Goal: Check status: Check status

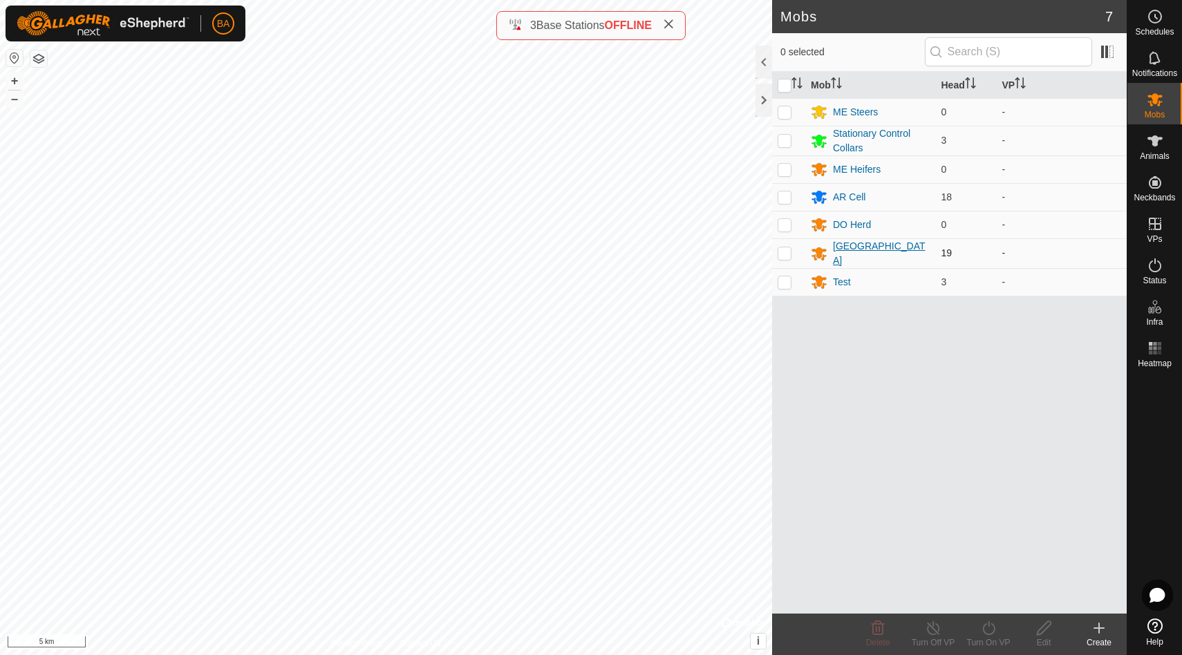
click at [844, 250] on div "[GEOGRAPHIC_DATA]" at bounding box center [881, 253] width 97 height 29
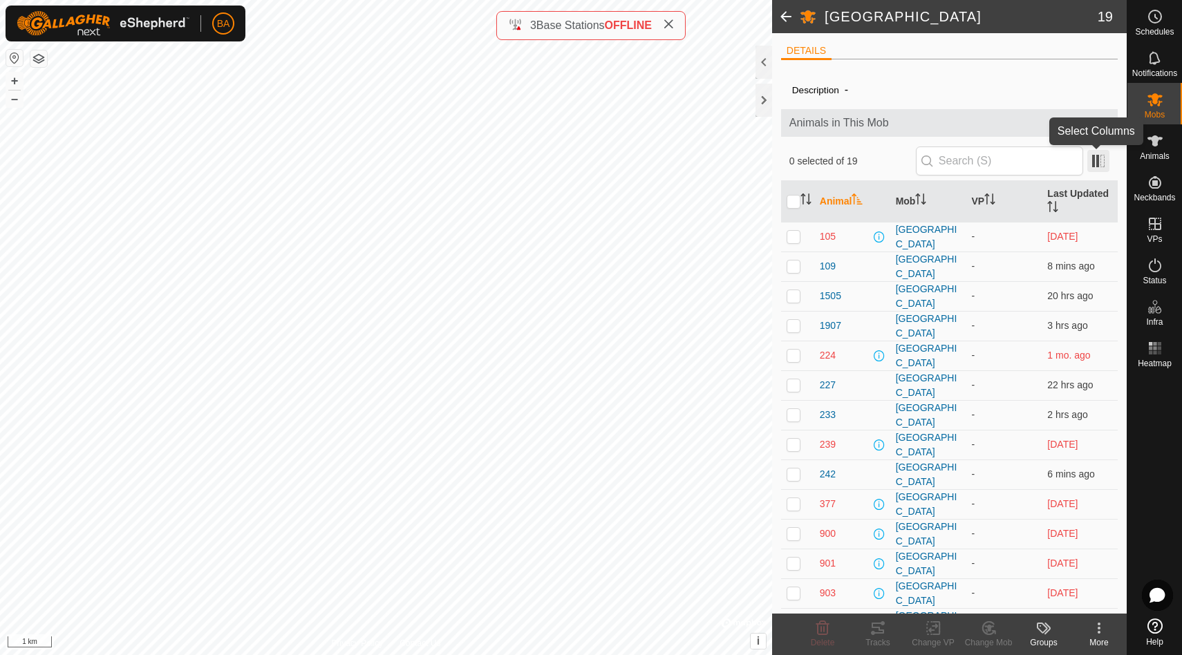
click at [1105, 162] on span at bounding box center [1098, 161] width 22 height 22
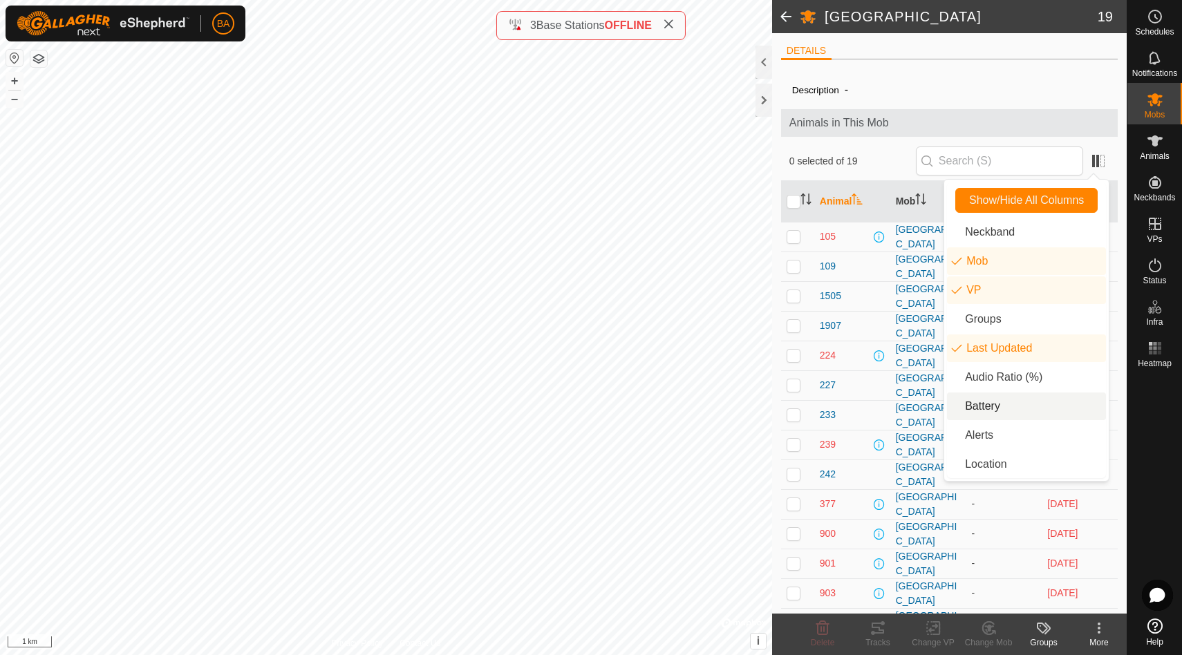
click at [975, 403] on li "Battery" at bounding box center [1026, 407] width 159 height 28
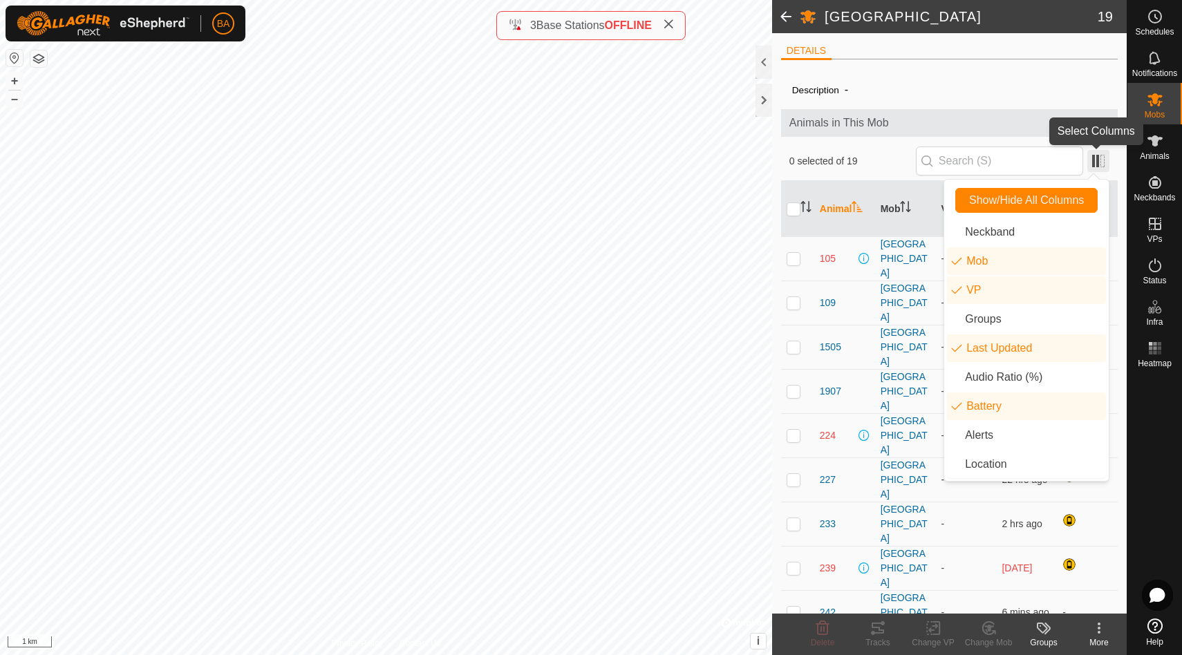
click at [1100, 159] on span at bounding box center [1098, 161] width 22 height 22
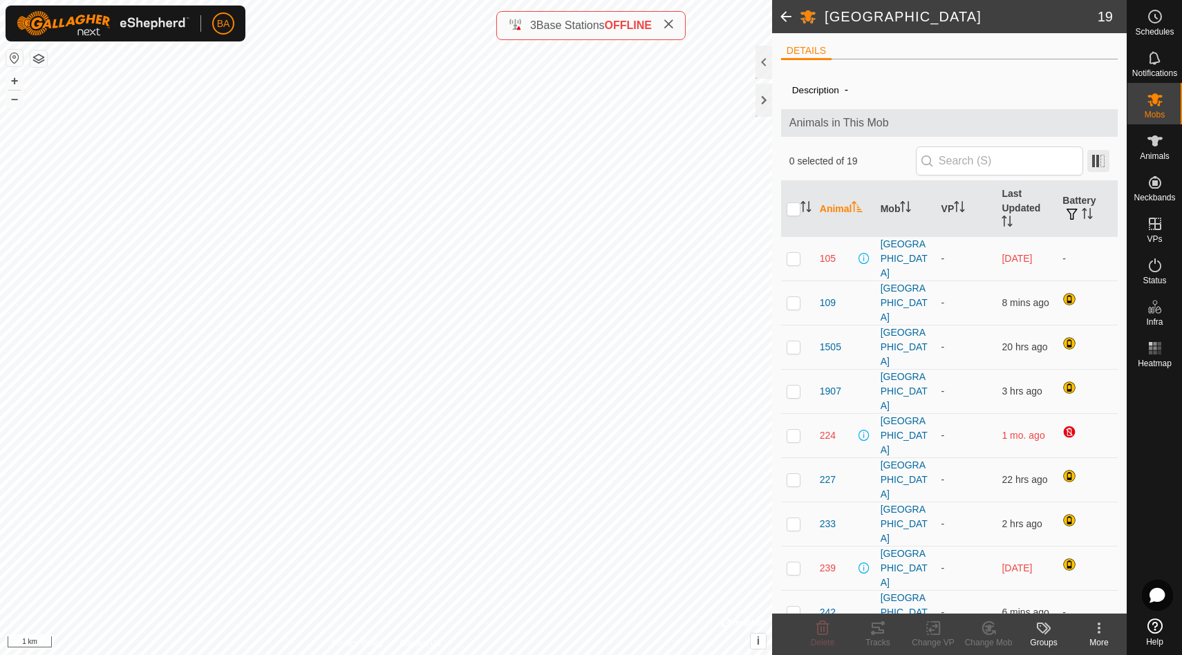
click at [1100, 159] on span at bounding box center [1098, 161] width 22 height 22
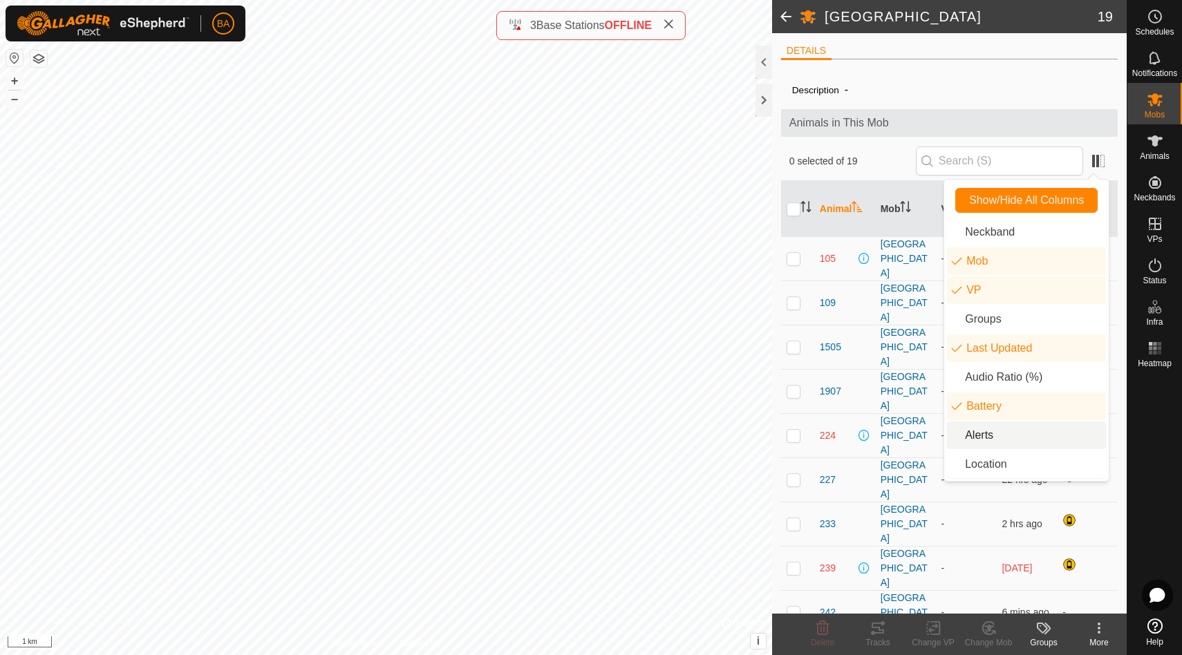
click at [980, 434] on li "Alerts" at bounding box center [1026, 436] width 159 height 28
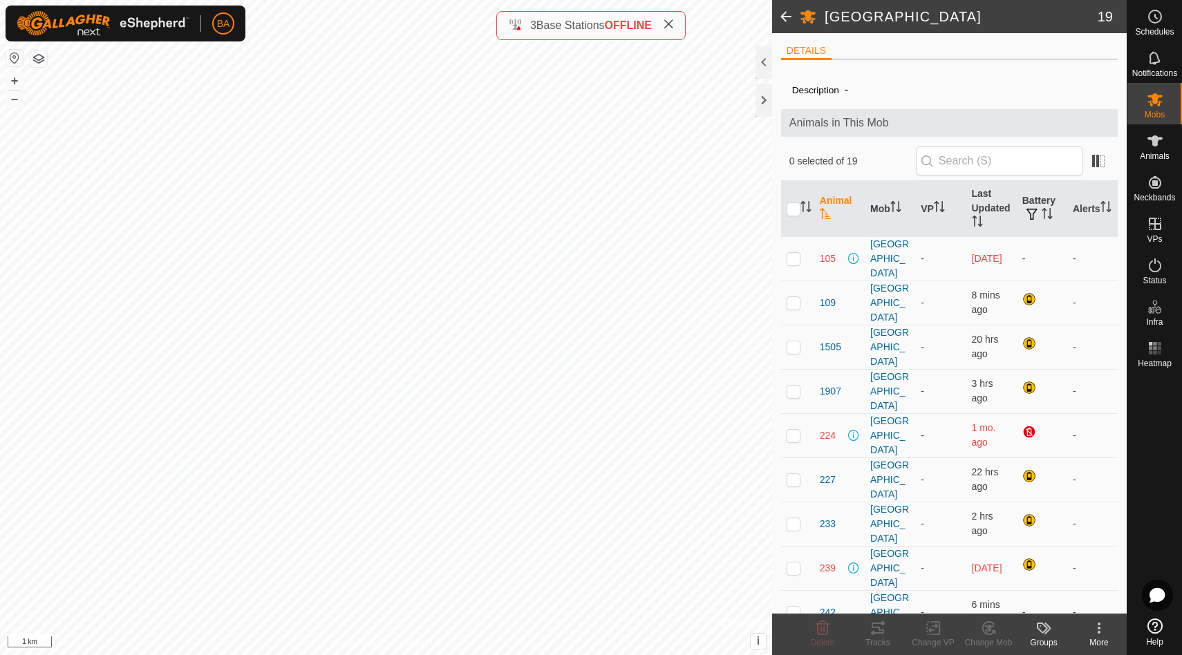
click at [782, 12] on span at bounding box center [786, 16] width 28 height 33
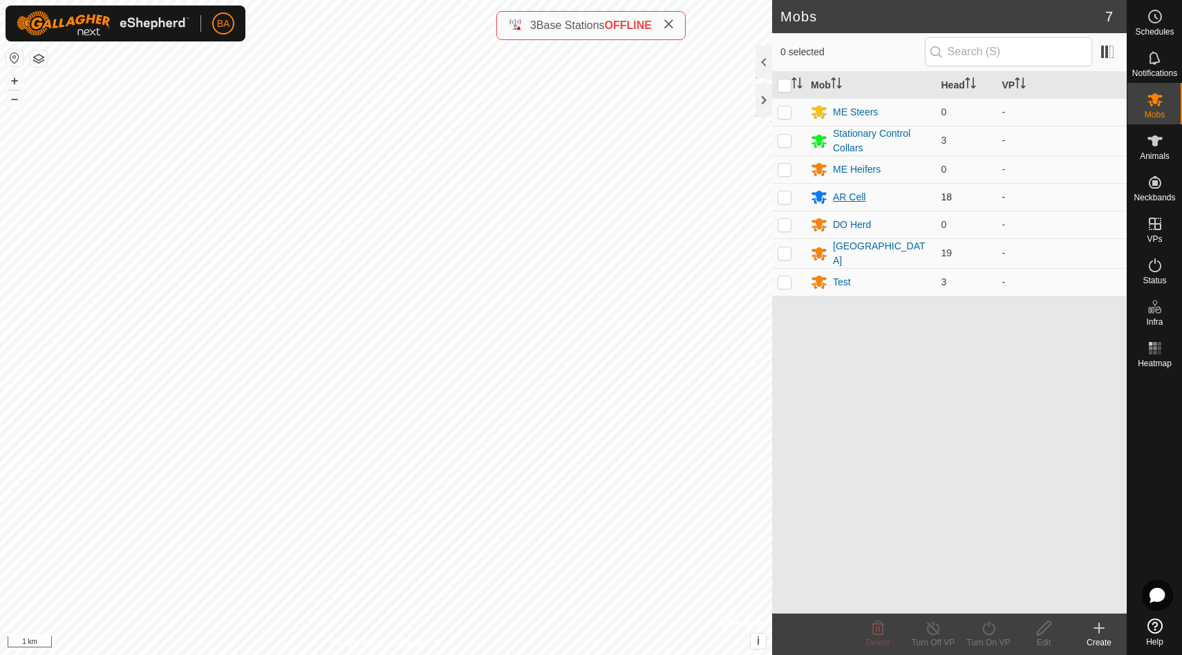
click at [856, 198] on div "AR Cell" at bounding box center [849, 197] width 32 height 15
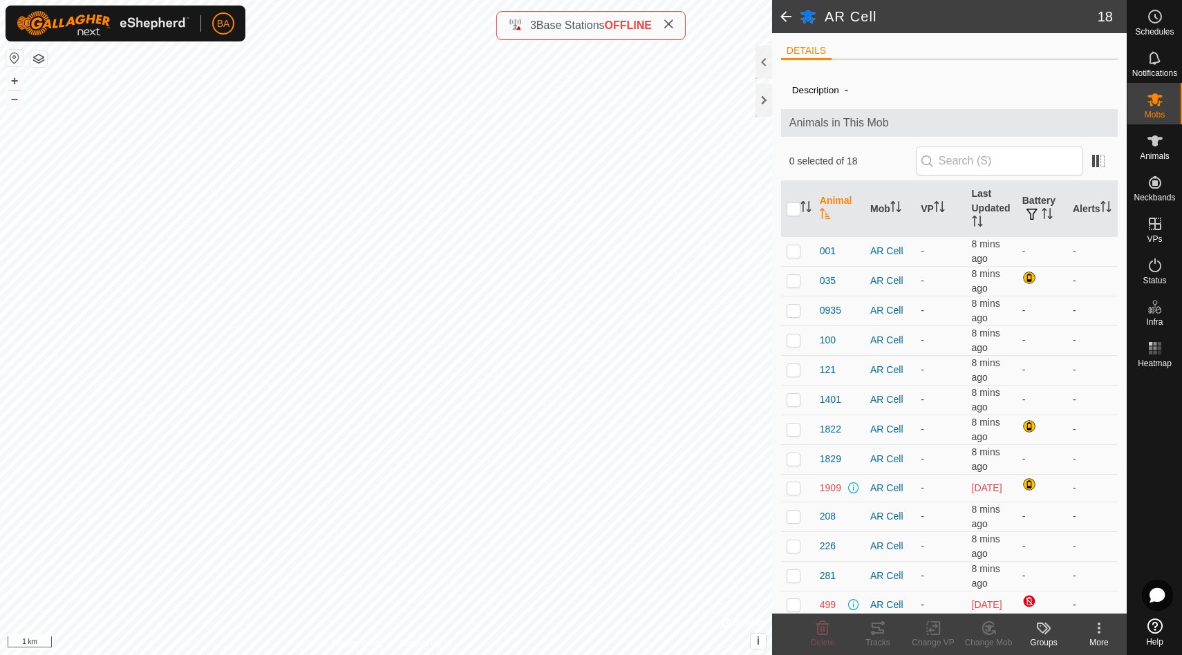
scroll to position [158, 0]
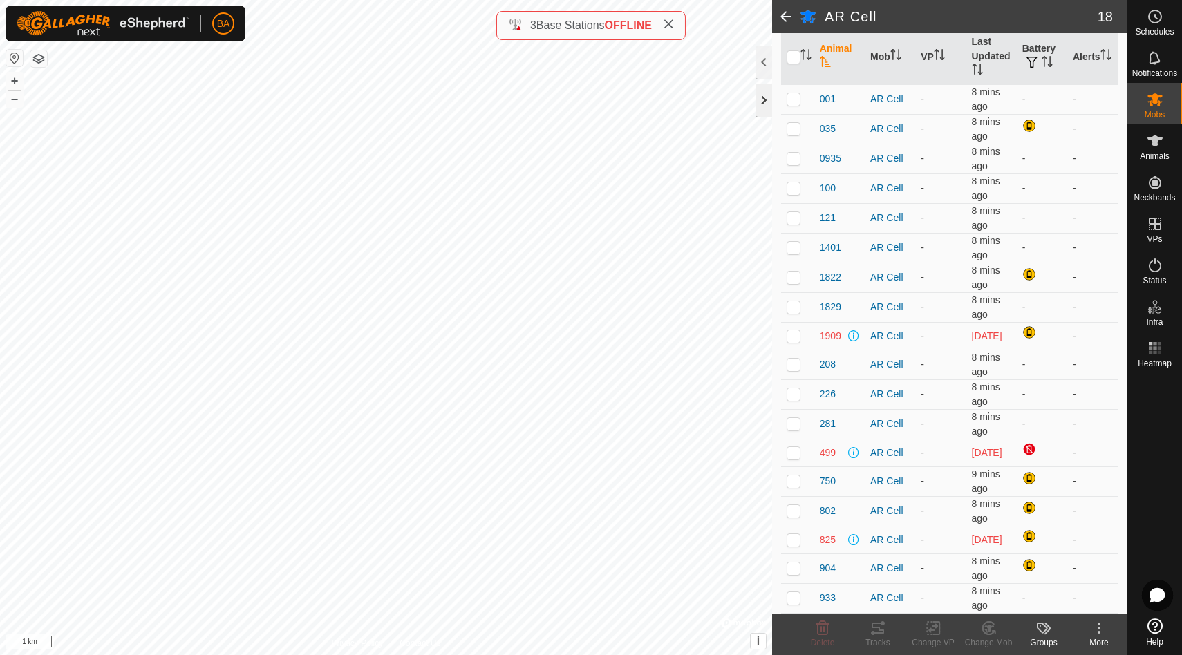
click at [763, 96] on div at bounding box center [764, 100] width 17 height 33
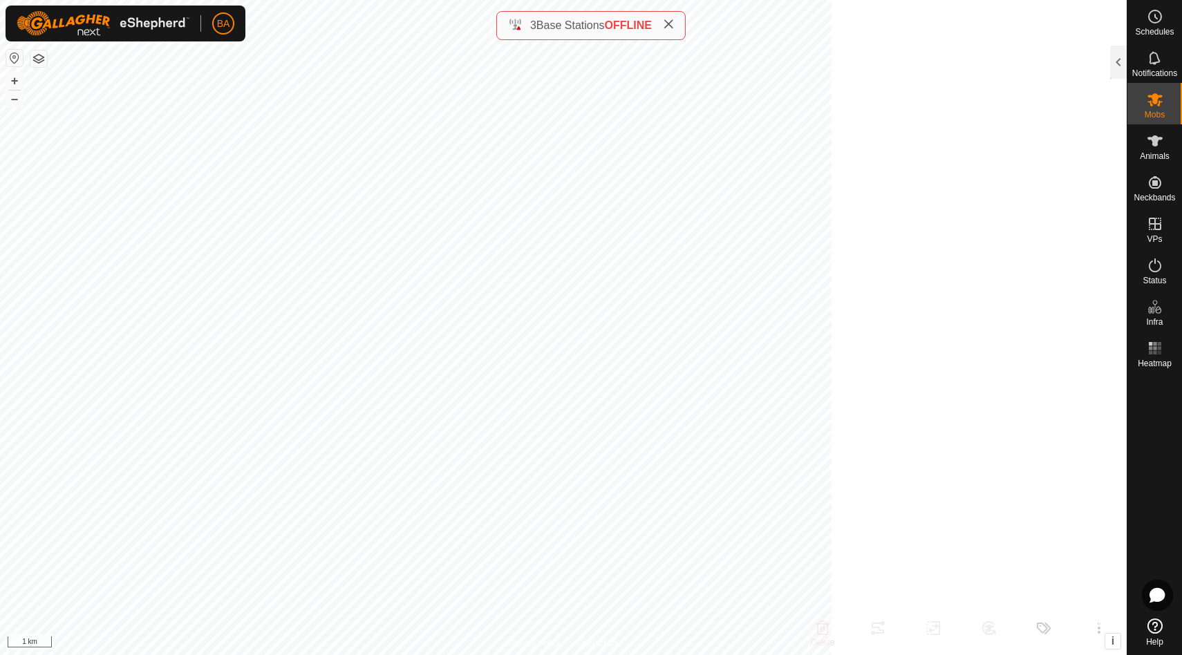
scroll to position [222, 0]
click at [1115, 64] on div at bounding box center [1118, 62] width 17 height 33
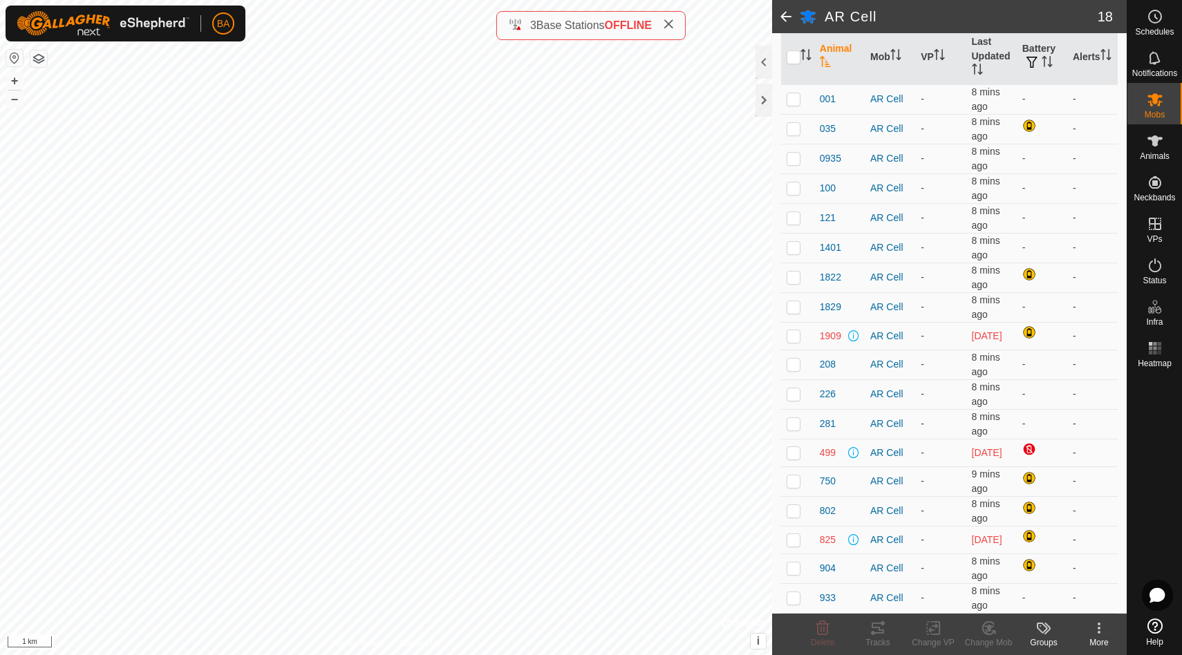
click at [786, 13] on span at bounding box center [786, 16] width 28 height 33
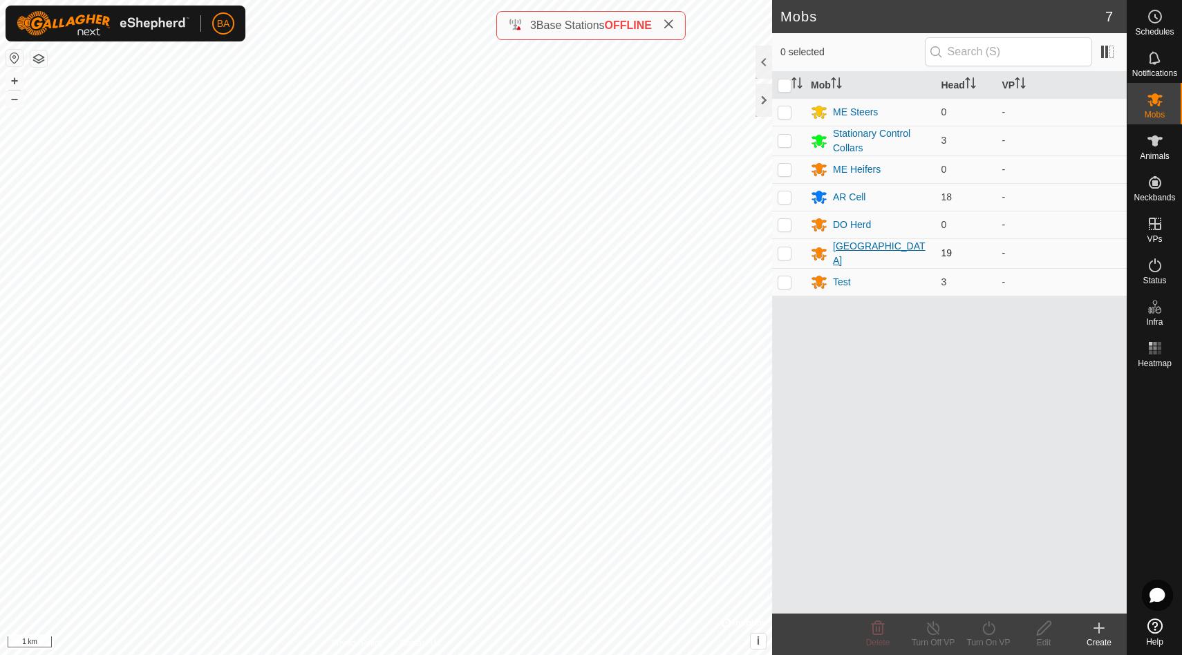
click at [854, 250] on div "[GEOGRAPHIC_DATA]" at bounding box center [881, 253] width 97 height 29
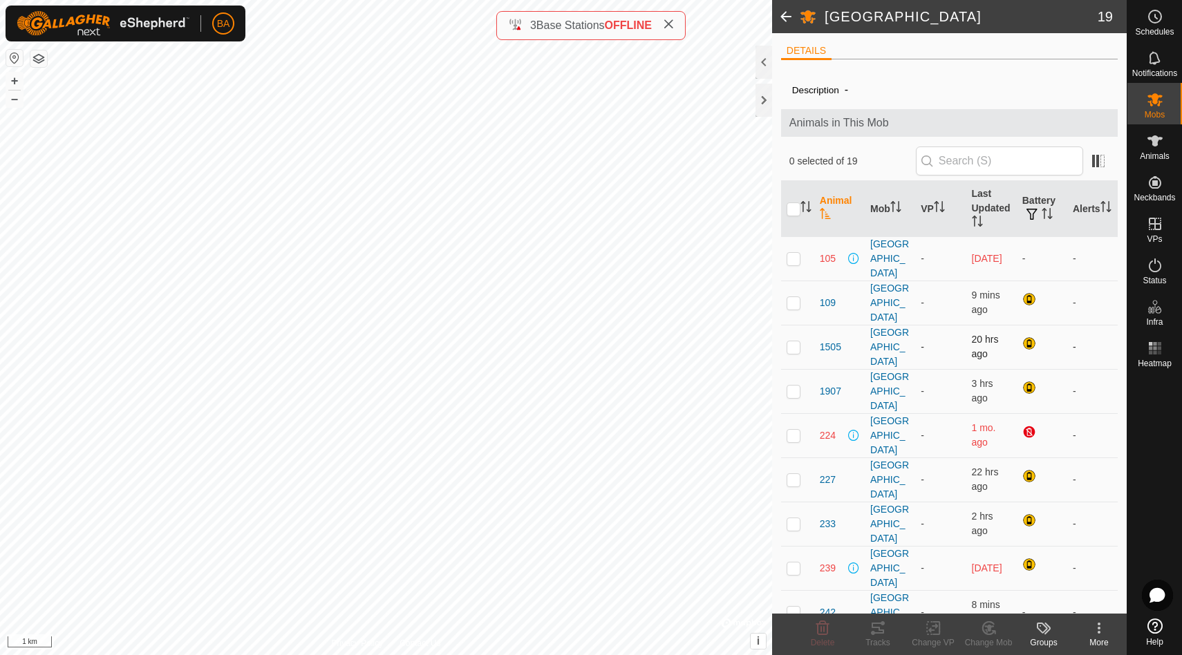
click at [795, 342] on p-checkbox at bounding box center [794, 347] width 14 height 11
checkbox input "true"
click at [877, 624] on icon at bounding box center [878, 628] width 17 height 17
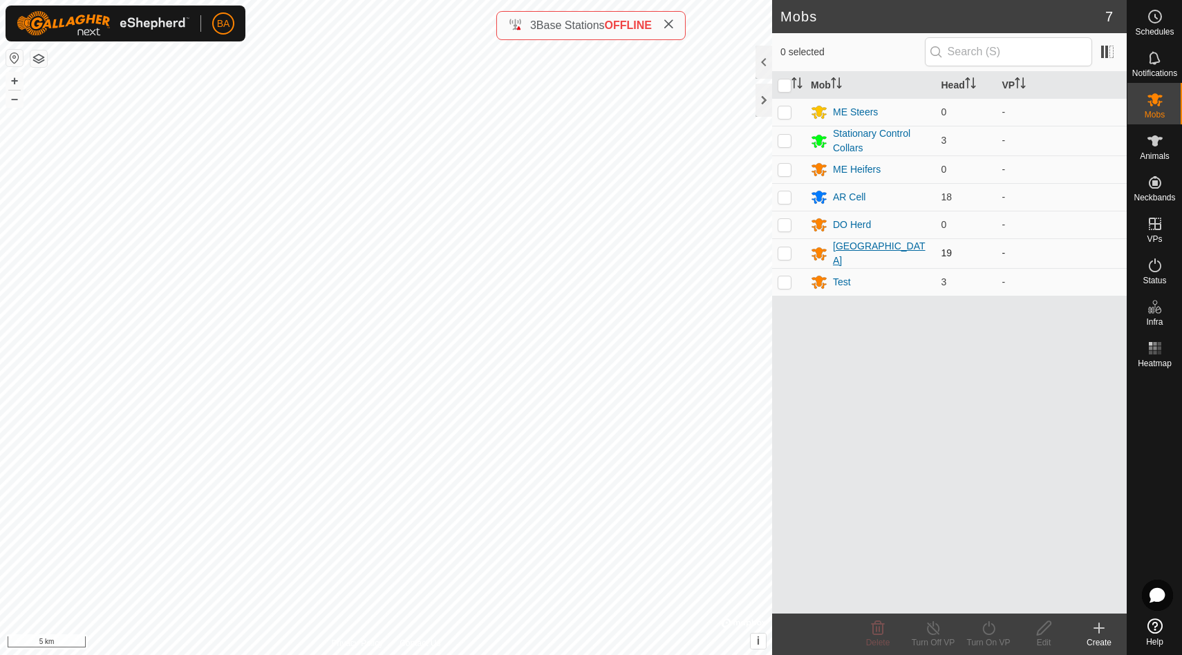
click at [843, 249] on div "[GEOGRAPHIC_DATA]" at bounding box center [881, 253] width 97 height 29
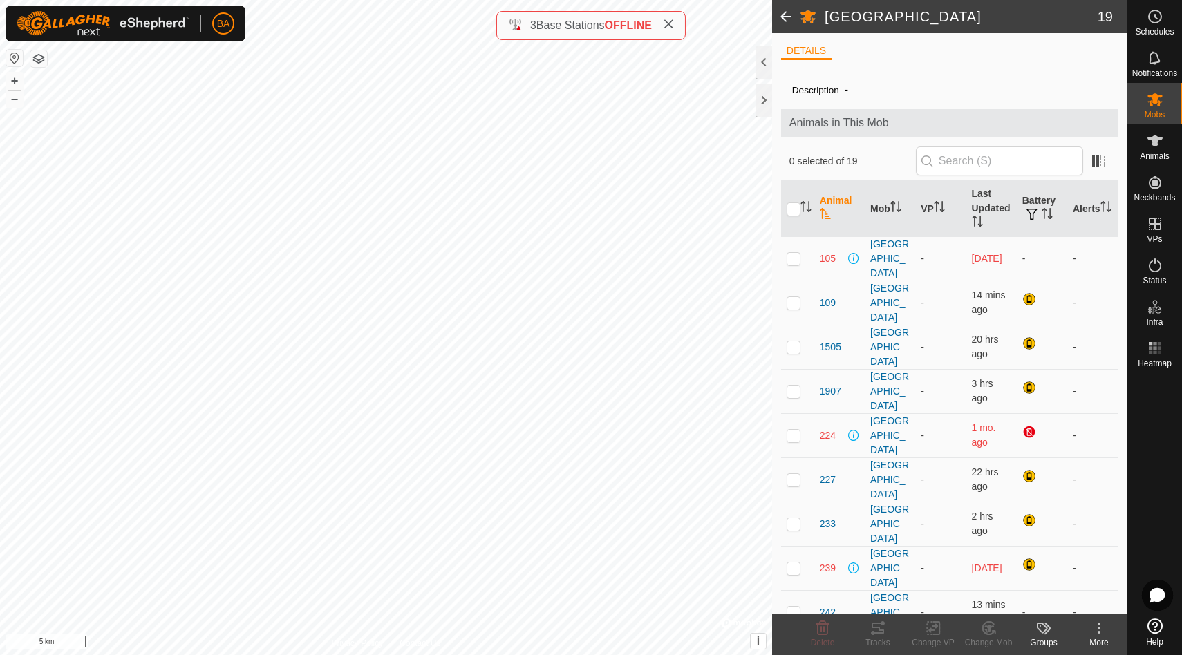
click at [785, 20] on span at bounding box center [786, 16] width 28 height 33
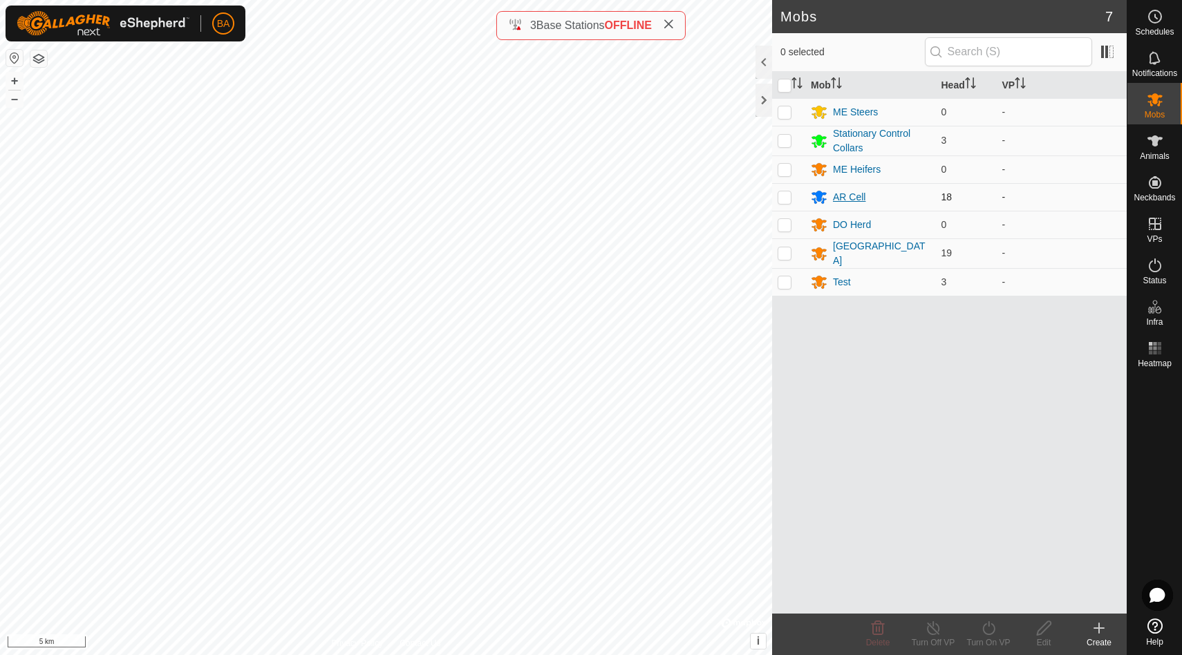
click at [851, 194] on div "AR Cell" at bounding box center [849, 197] width 32 height 15
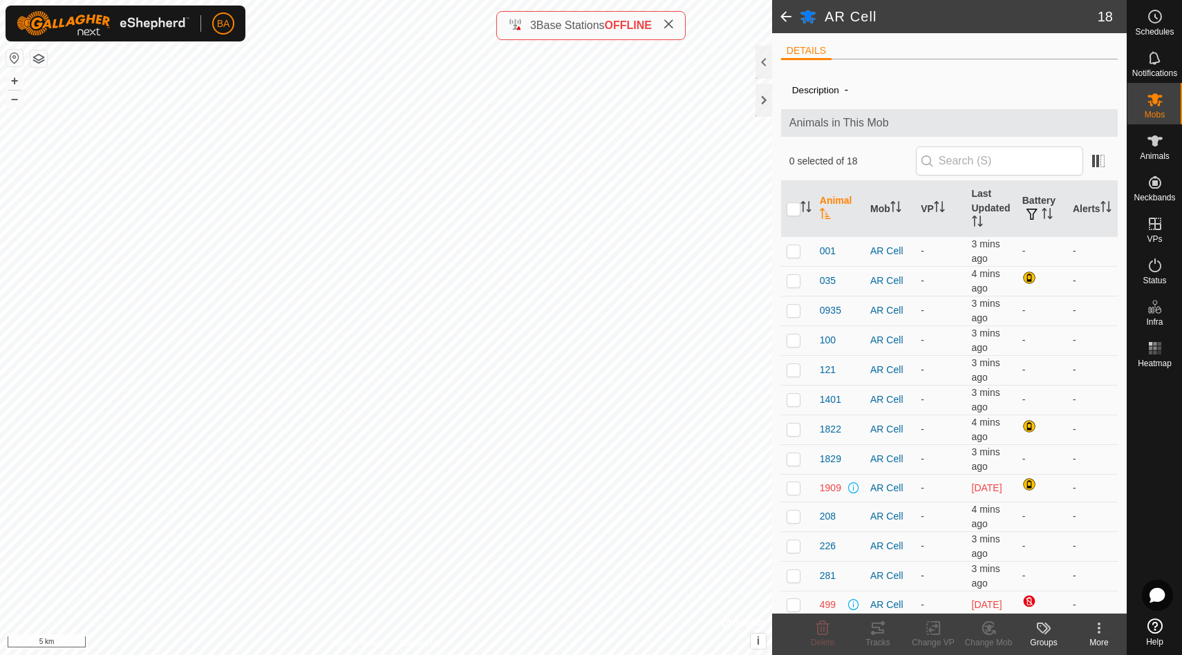
click at [783, 17] on span at bounding box center [786, 16] width 28 height 33
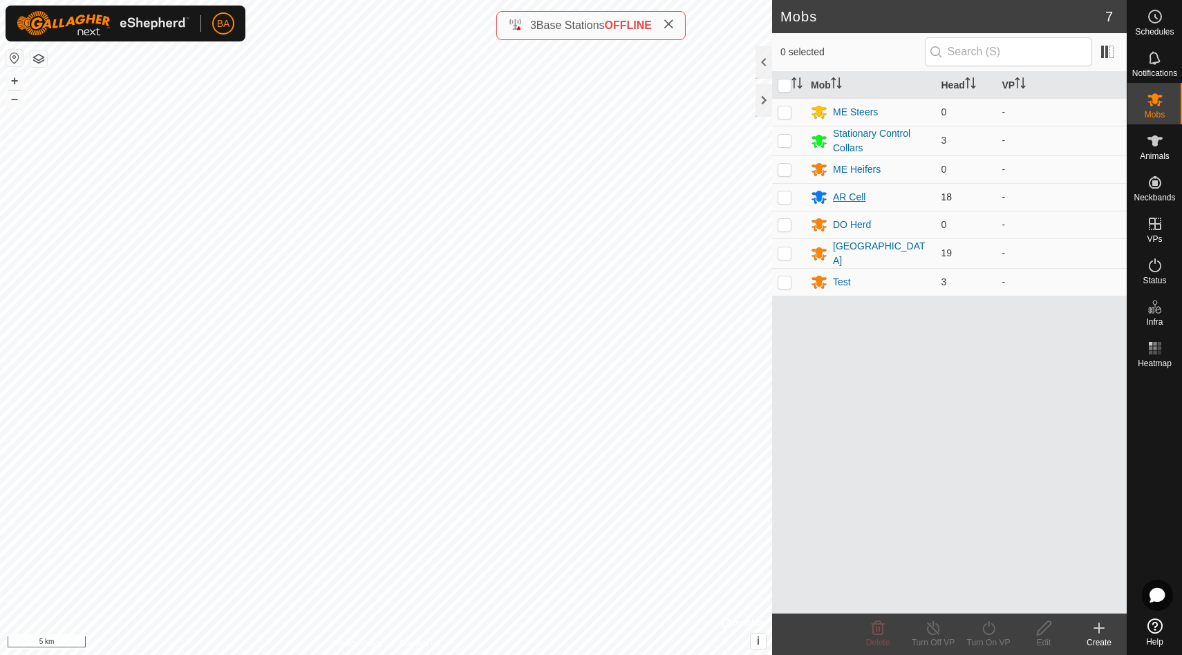
click at [857, 198] on div "AR Cell" at bounding box center [849, 197] width 32 height 15
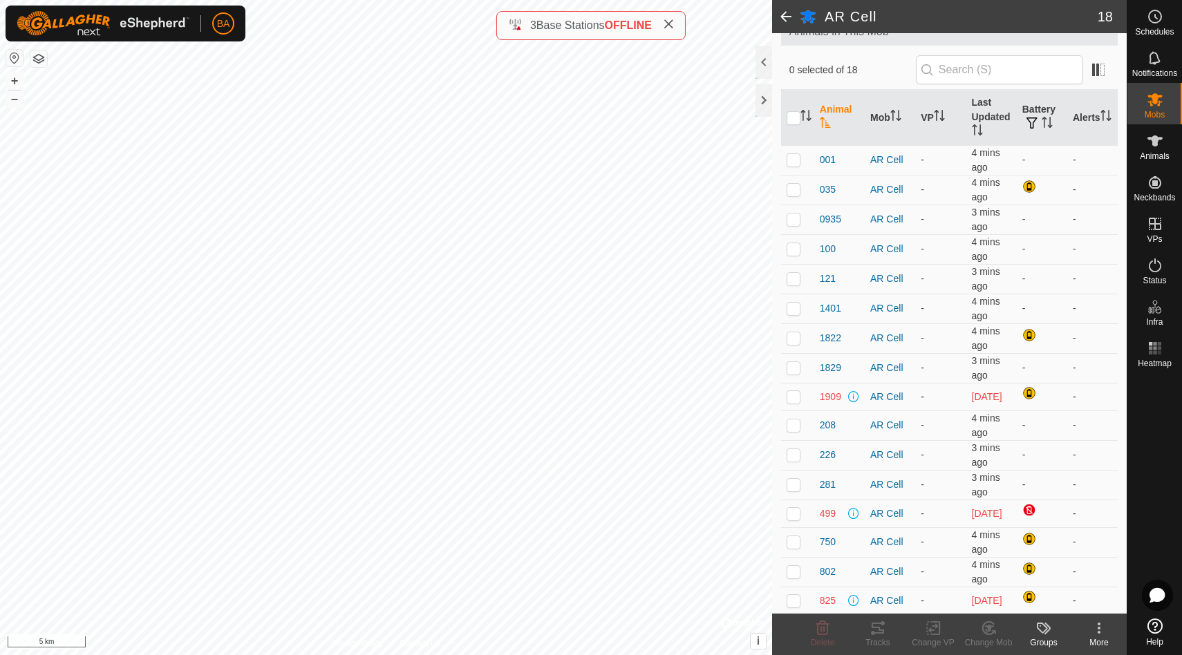
scroll to position [158, 0]
